Goal: Task Accomplishment & Management: Complete application form

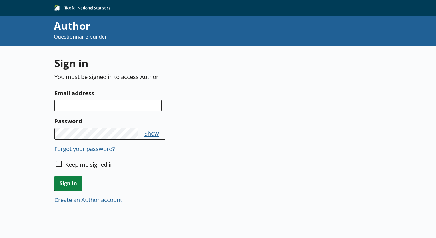
click at [86, 25] on div "Author" at bounding box center [173, 26] width 238 height 14
click at [112, 199] on button "Create an Author account" at bounding box center [88, 200] width 68 height 8
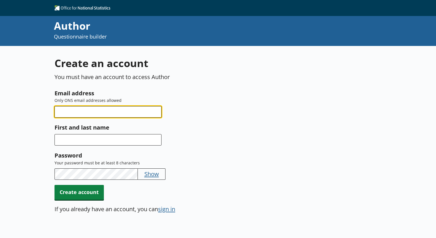
click at [116, 108] on input "Email address" at bounding box center [107, 111] width 107 height 11
type input "beth.umpleby@ons.gov.uk"
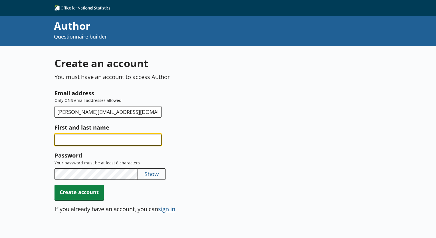
click at [112, 137] on input "First and last name" at bounding box center [107, 139] width 107 height 11
type input "Beth Umpleby"
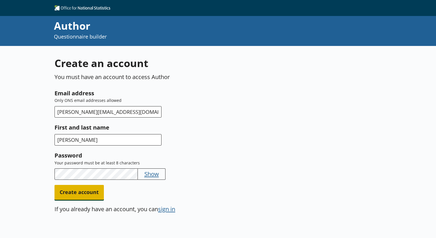
click at [90, 191] on span "Create account" at bounding box center [78, 192] width 49 height 15
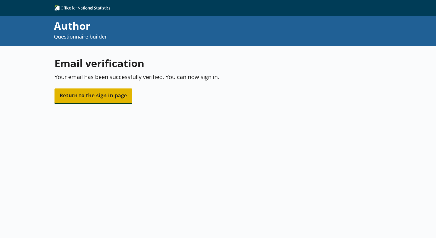
click at [116, 92] on span "Return to the sign in page" at bounding box center [93, 95] width 78 height 15
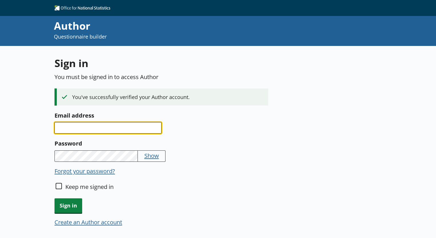
click at [116, 125] on input "Email address" at bounding box center [107, 127] width 107 height 11
type input "[PERSON_NAME][EMAIL_ADDRESS][DOMAIN_NAME]"
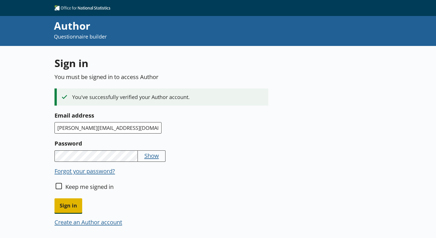
click at [79, 201] on span "Sign in" at bounding box center [68, 205] width 28 height 15
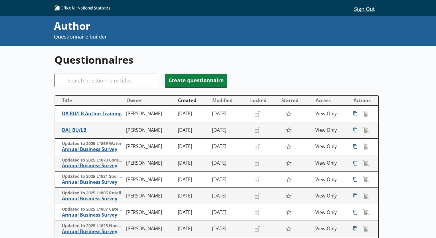
click at [77, 26] on div "Author" at bounding box center [173, 26] width 238 height 14
